Goal: Go to known website: Access a specific website the user already knows

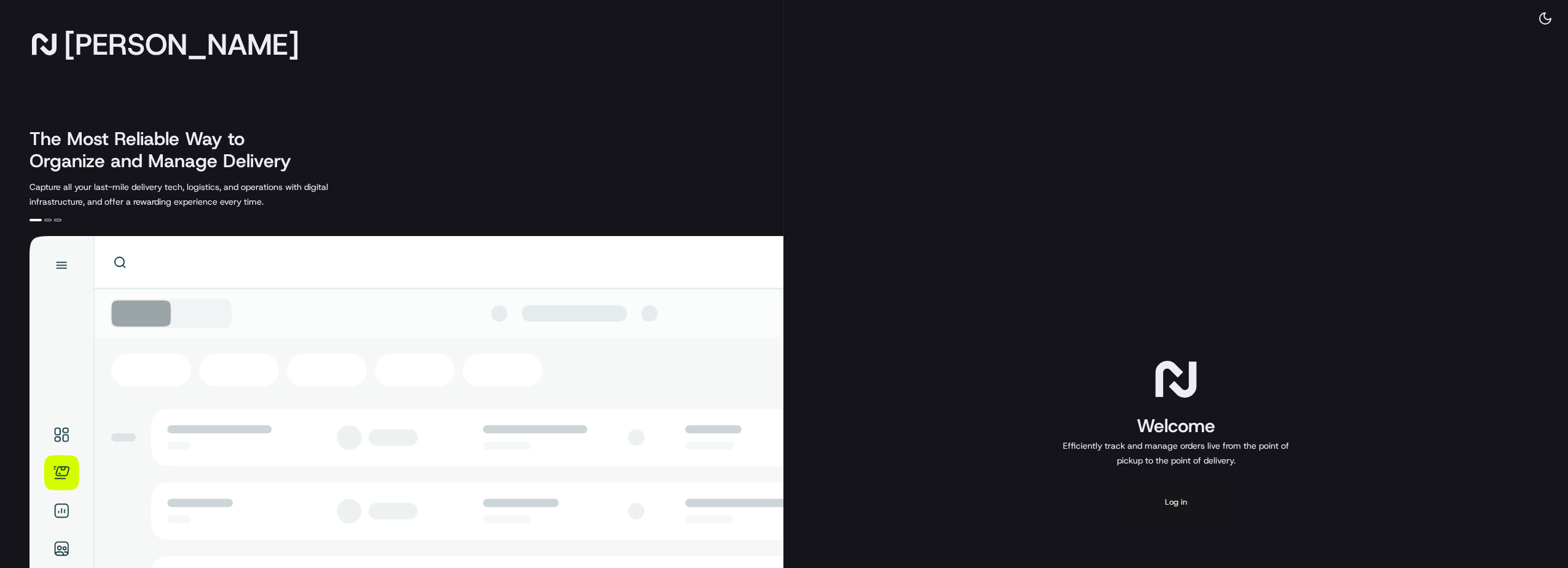
click at [1186, 499] on button "Log in" at bounding box center [1175, 502] width 98 height 30
